Goal: Task Accomplishment & Management: Use online tool/utility

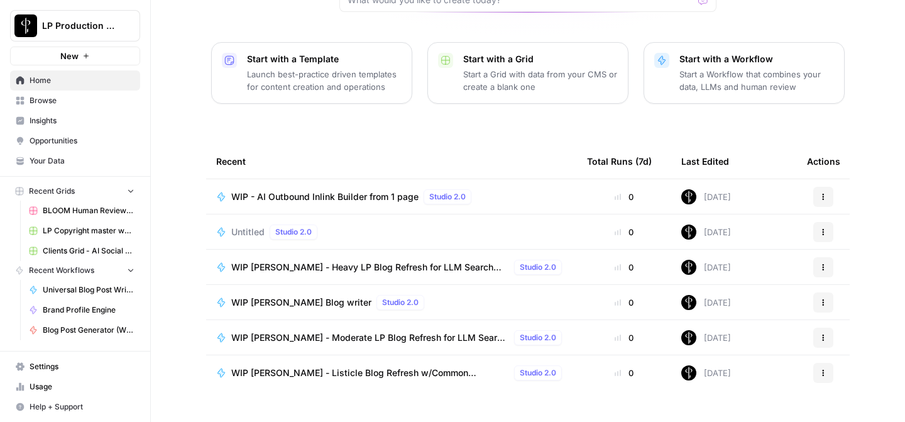
scroll to position [156, 0]
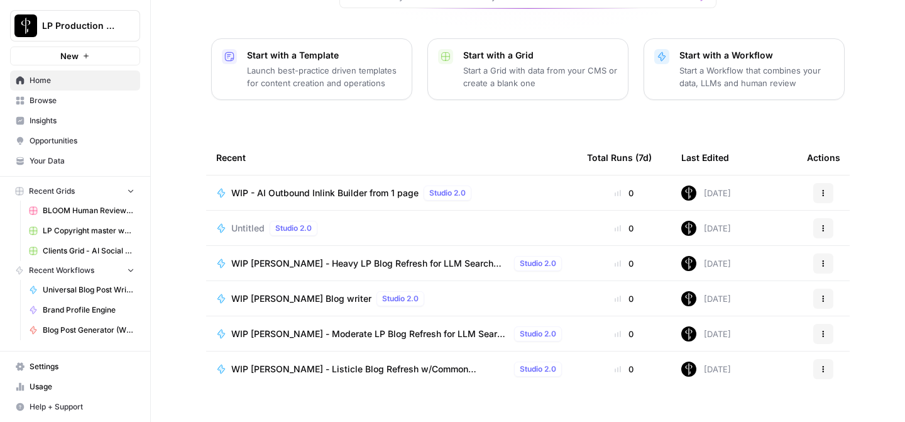
click at [87, 208] on span "BLOOM Human Review (ver2)" at bounding box center [89, 210] width 92 height 11
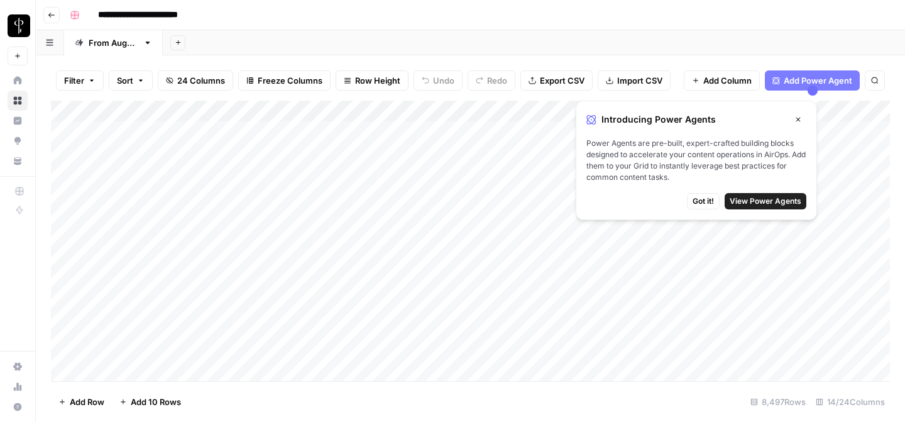
click at [799, 118] on icon "button" at bounding box center [798, 120] width 4 height 4
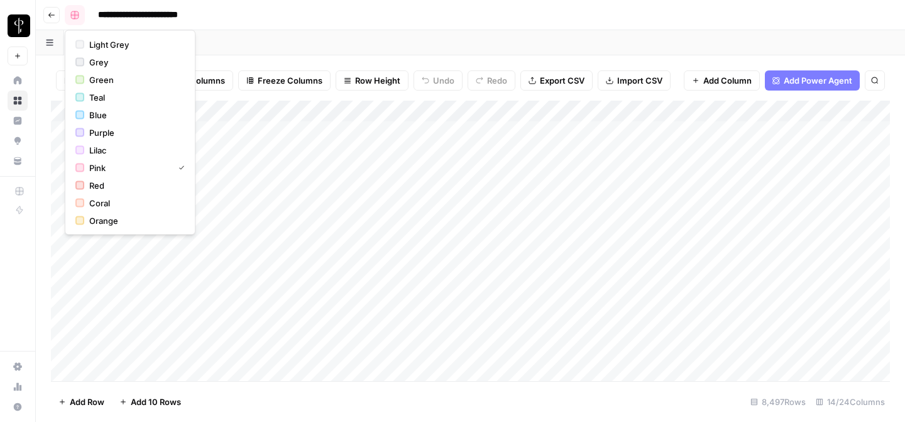
click at [76, 18] on icon "button" at bounding box center [75, 15] width 8 height 8
click at [265, 33] on div "Add Sheet" at bounding box center [534, 42] width 742 height 25
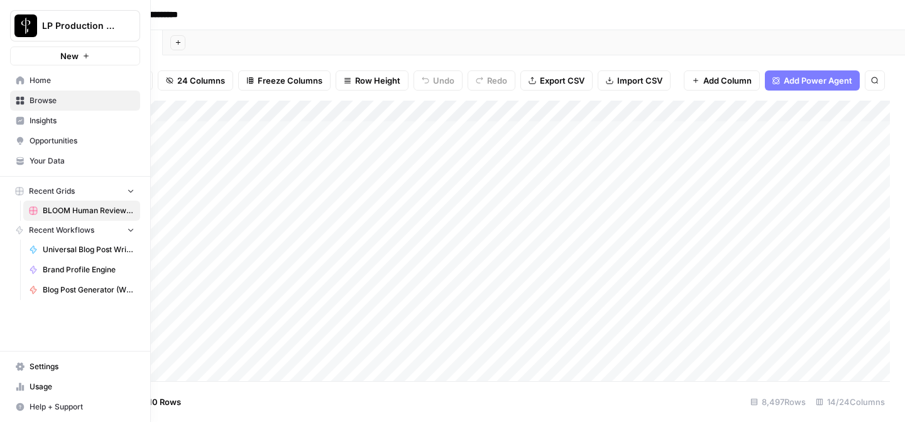
click at [57, 78] on span "Home" at bounding box center [82, 80] width 105 height 11
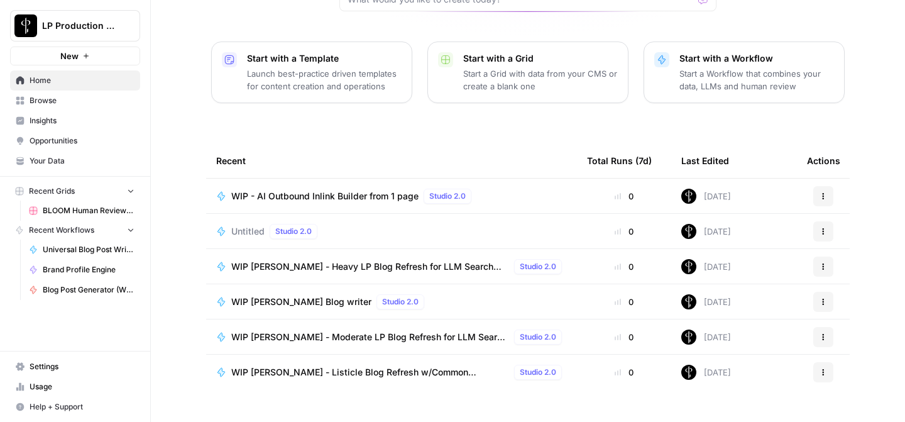
scroll to position [155, 0]
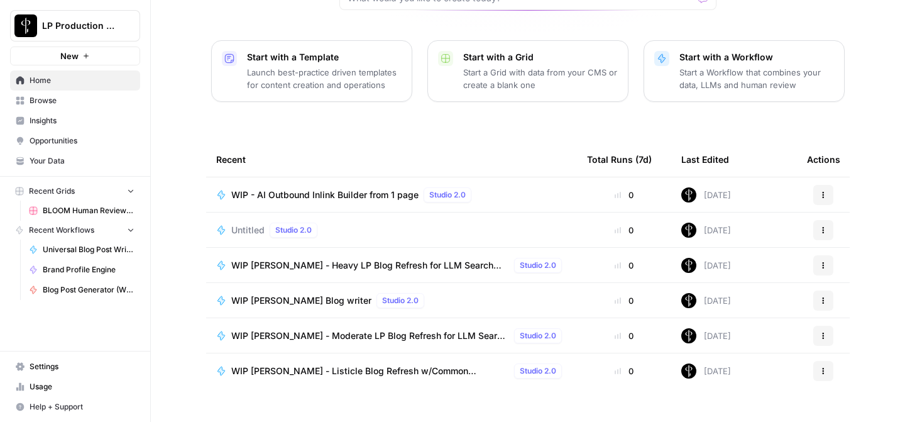
click at [108, 28] on span "LP Production Workloads" at bounding box center [80, 25] width 76 height 13
click at [316, 119] on div "[PERSON_NAME], let's start your next content workflow Start with a Template Lau…" at bounding box center [528, 144] width 754 height 598
click at [100, 107] on link "Browse" at bounding box center [75, 100] width 130 height 20
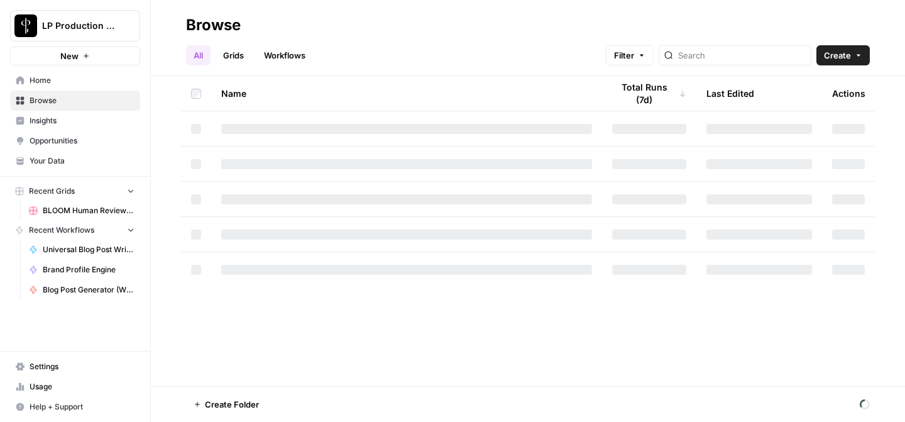
click at [282, 57] on link "Workflows" at bounding box center [284, 55] width 57 height 20
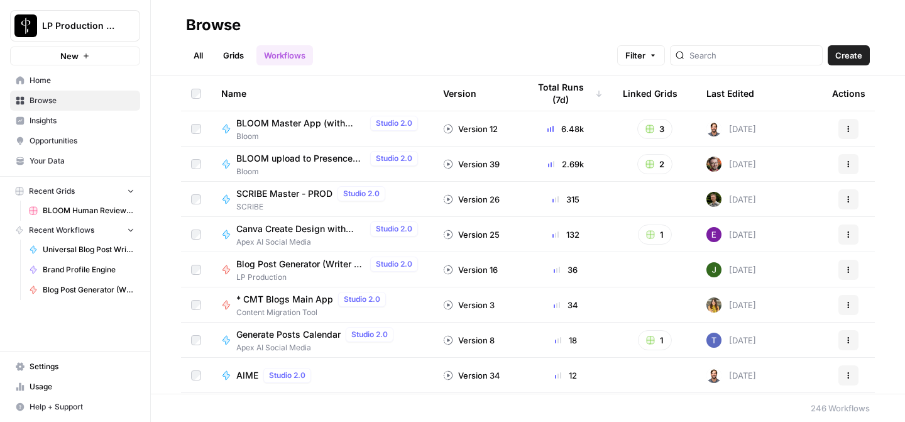
click at [303, 124] on span "BLOOM Master App (with human review)" at bounding box center [300, 123] width 129 height 13
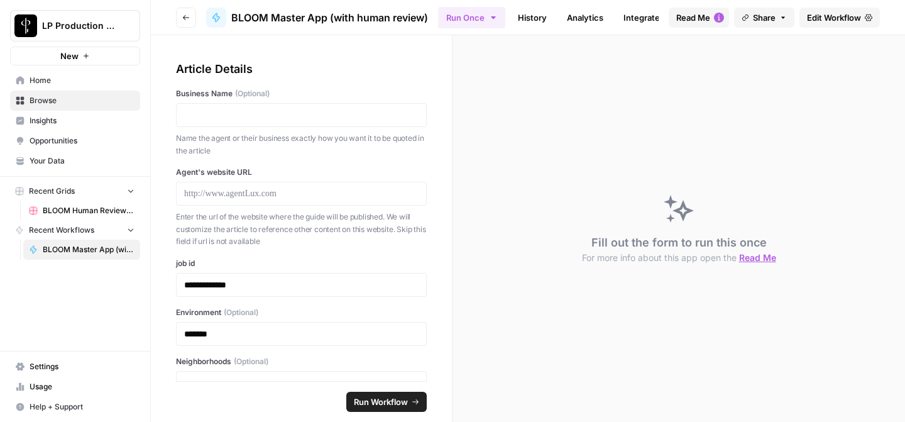
click at [816, 25] on link "Edit Workflow" at bounding box center [839, 18] width 80 height 20
